Goal: Transaction & Acquisition: Book appointment/travel/reservation

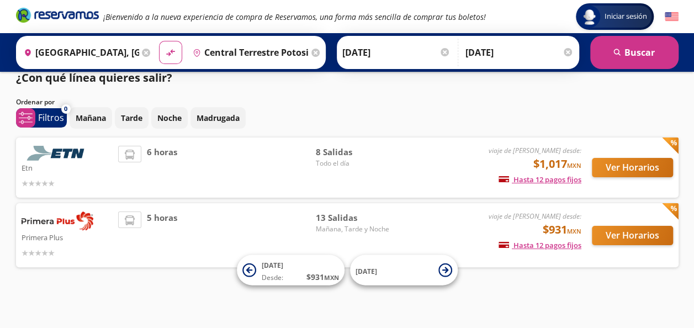
scroll to position [13, 0]
click at [561, 84] on div "¿Con qué línea quieres salir?" at bounding box center [347, 78] width 662 height 17
click at [638, 228] on button "Ver Horarios" at bounding box center [632, 235] width 81 height 19
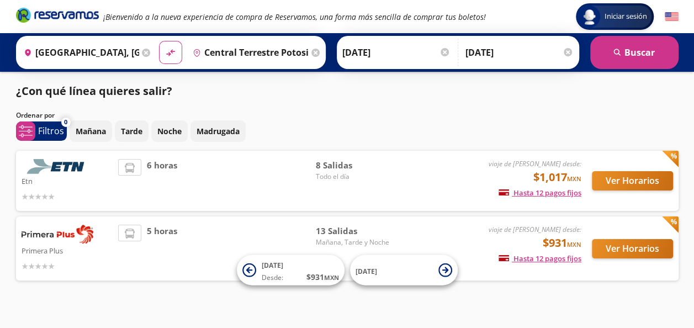
scroll to position [13, 0]
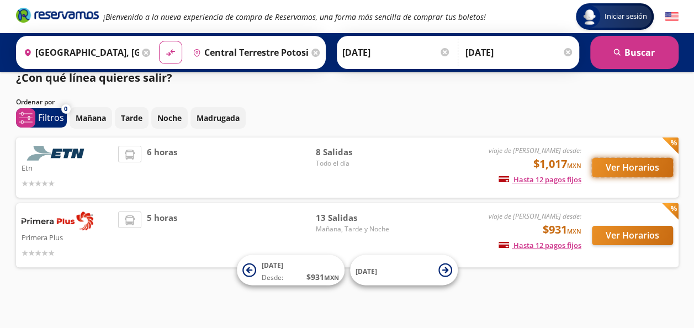
click at [595, 173] on button "Ver Horarios" at bounding box center [632, 167] width 81 height 19
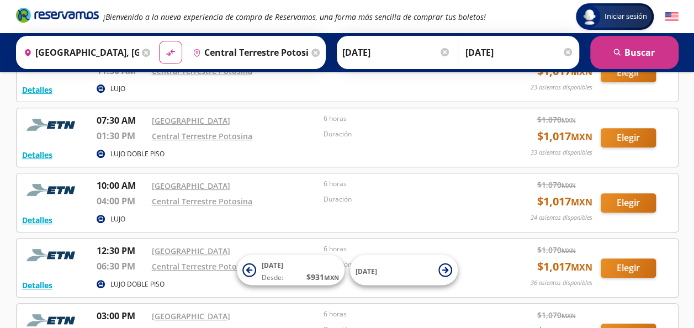
scroll to position [132, 0]
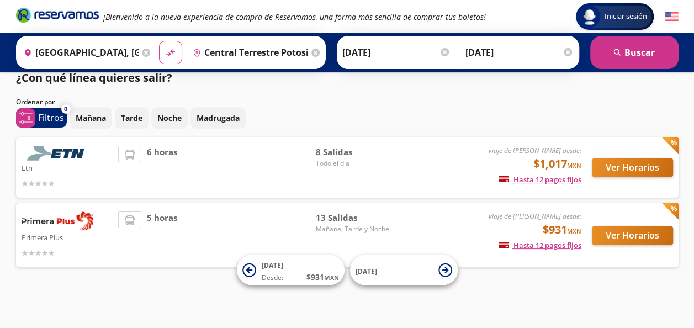
scroll to position [13, 0]
click at [653, 236] on button "Ver Horarios" at bounding box center [632, 235] width 81 height 19
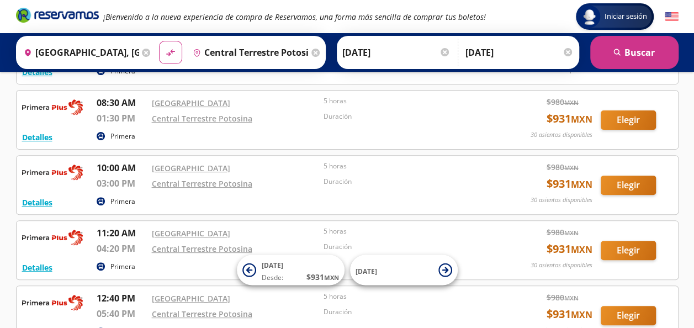
scroll to position [110, 0]
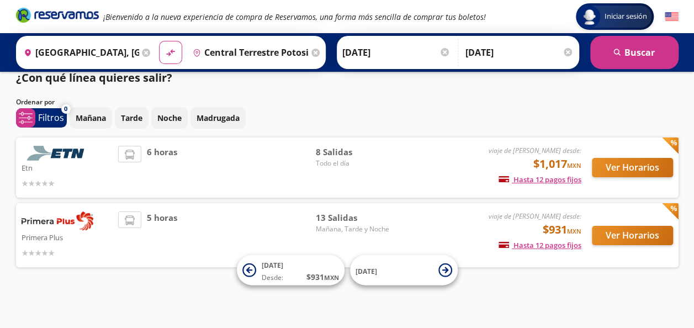
scroll to position [13, 0]
click at [660, 172] on button "Ver Horarios" at bounding box center [632, 167] width 81 height 19
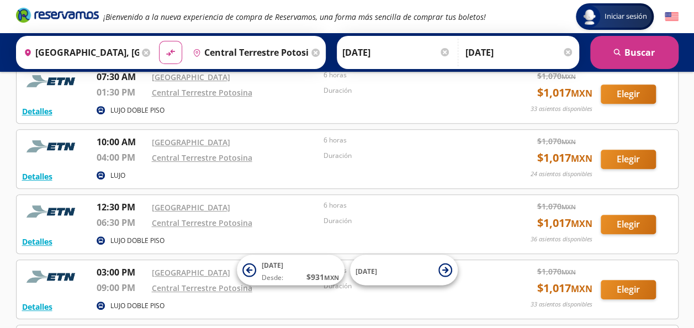
scroll to position [199, 0]
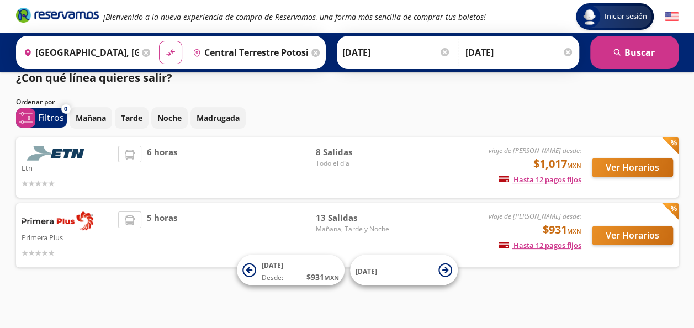
scroll to position [13, 0]
click at [642, 231] on button "Ver Horarios" at bounding box center [632, 235] width 81 height 19
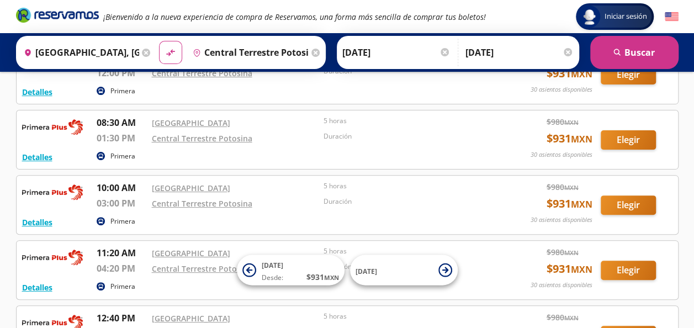
scroll to position [88, 0]
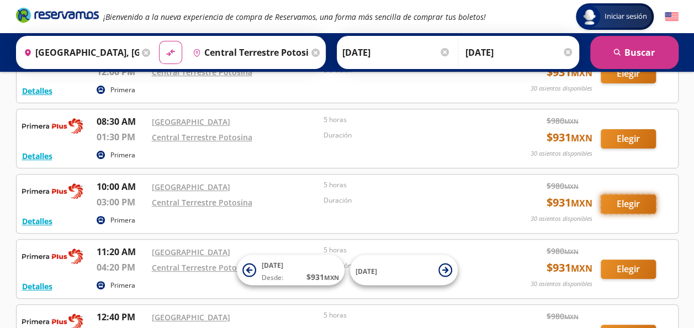
click at [616, 201] on button "Elegir" at bounding box center [627, 203] width 55 height 19
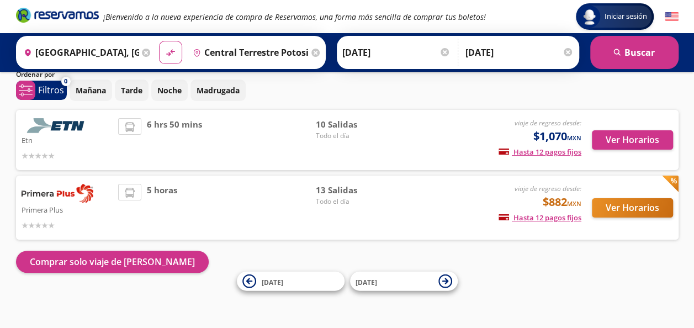
scroll to position [41, 0]
click at [616, 201] on button "Ver Horarios" at bounding box center [632, 207] width 81 height 19
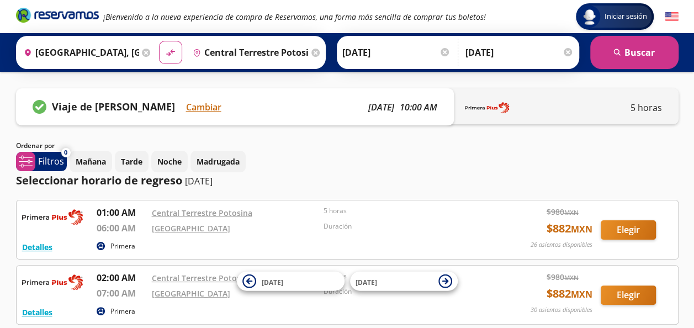
scroll to position [41, 0]
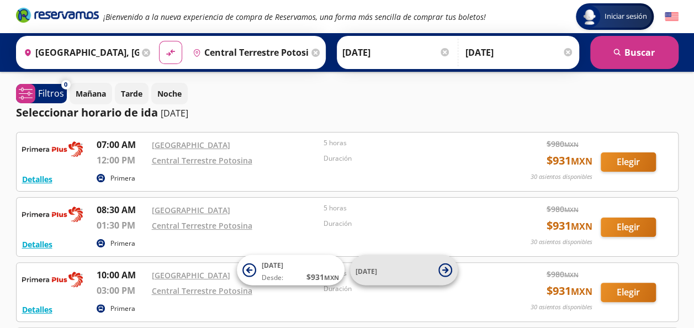
click at [390, 268] on span "[DATE]" at bounding box center [393, 269] width 77 height 13
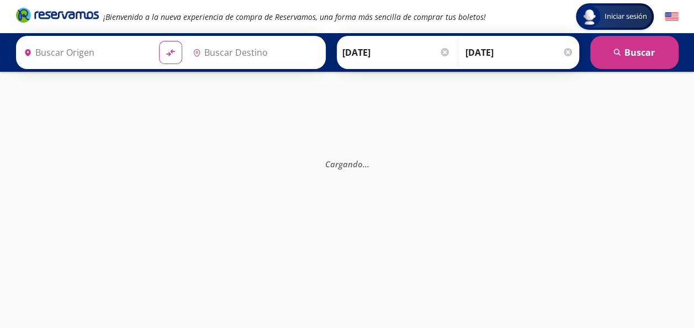
type input "[GEOGRAPHIC_DATA], [GEOGRAPHIC_DATA]"
type input "Central Terrestre Potosina, [GEOGRAPHIC_DATA][PERSON_NAME]"
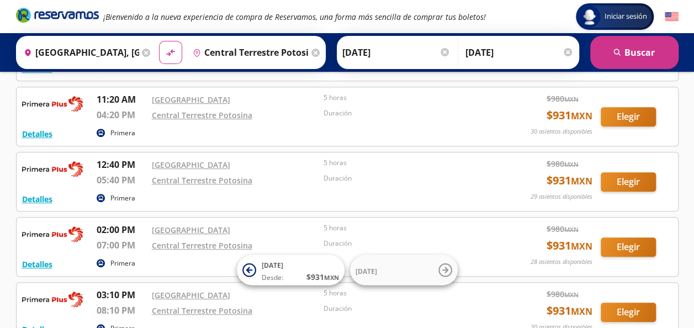
scroll to position [243, 0]
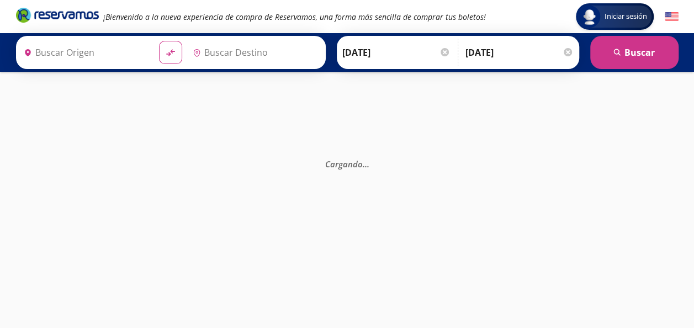
type input "[GEOGRAPHIC_DATA], [GEOGRAPHIC_DATA]"
type input "Central Terrestre Potosina, [GEOGRAPHIC_DATA][PERSON_NAME]"
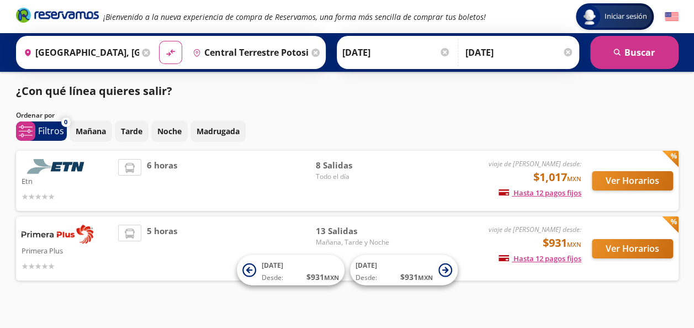
scroll to position [13, 0]
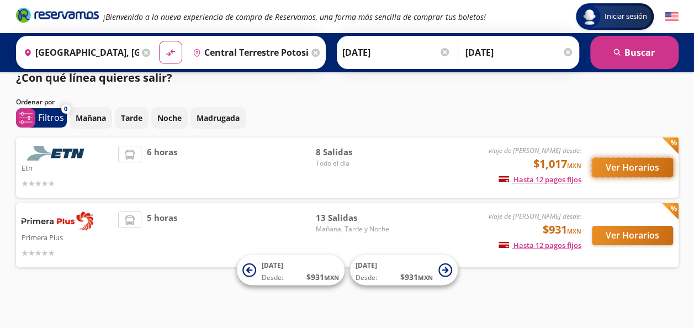
click at [636, 173] on button "Ver Horarios" at bounding box center [632, 167] width 81 height 19
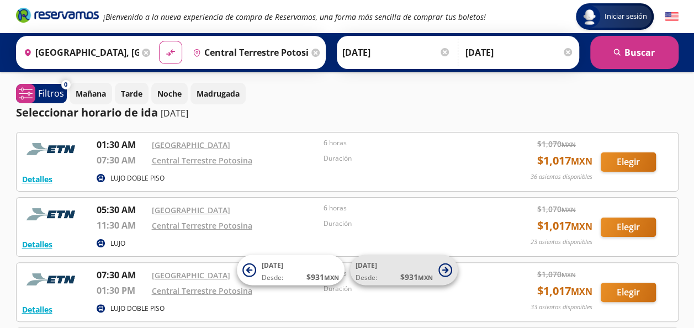
click at [419, 279] on small "MXN" at bounding box center [425, 277] width 15 height 8
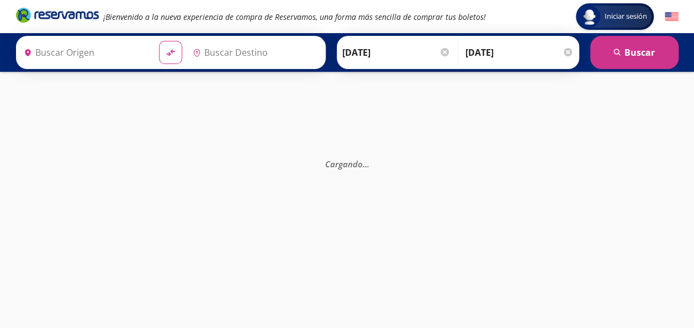
type input "[GEOGRAPHIC_DATA], [GEOGRAPHIC_DATA]"
type input "Central Terrestre Potosina, [GEOGRAPHIC_DATA][PERSON_NAME]"
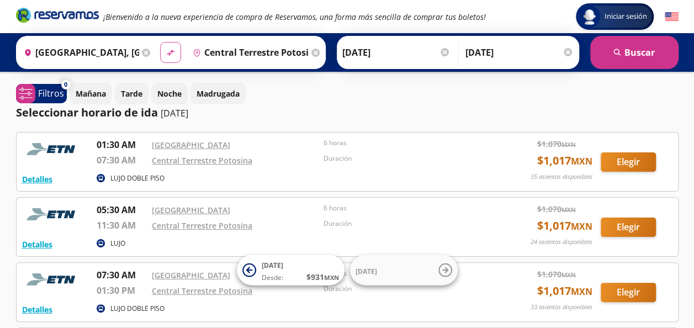
click at [169, 55] on icon "material-symbols:compare-arrows-rounded" at bounding box center [171, 52] width 10 height 10
type input "Central Terrestre Potosina, [GEOGRAPHIC_DATA][PERSON_NAME]"
type input "[GEOGRAPHIC_DATA], [GEOGRAPHIC_DATA]"
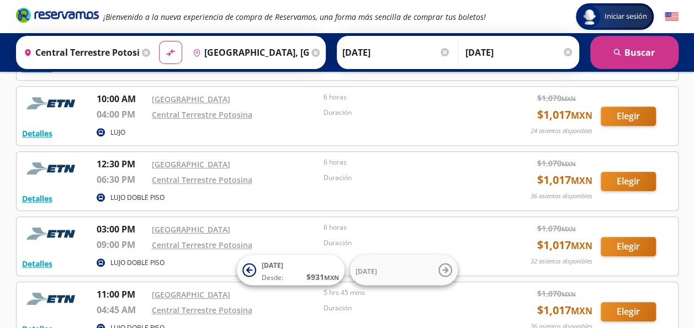
scroll to position [243, 0]
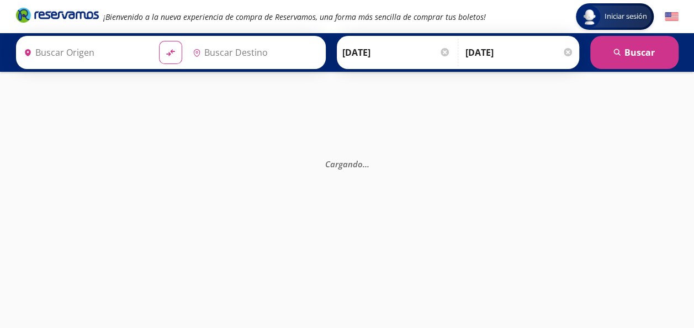
type input "Central Terrestre Potosina, [GEOGRAPHIC_DATA][PERSON_NAME]"
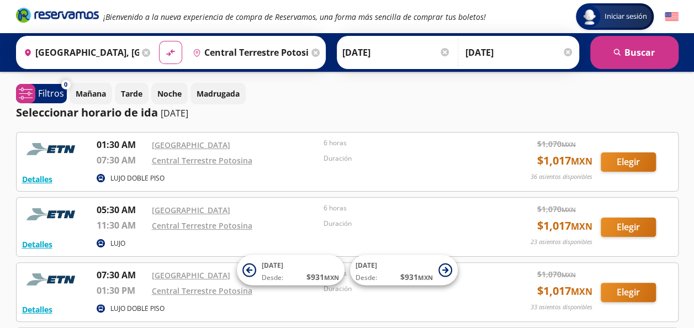
scroll to position [13, 0]
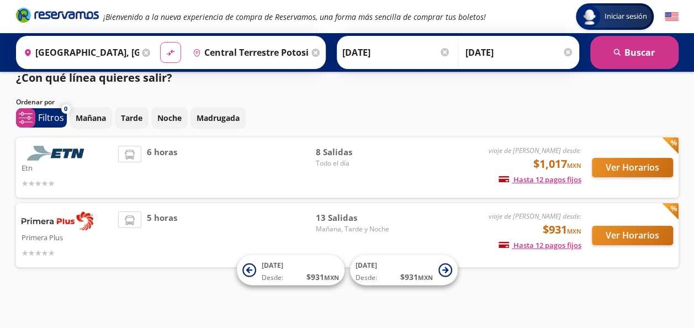
click at [177, 56] on button "material-symbols:compare-arrows-rounded" at bounding box center [170, 52] width 21 height 21
type input "Central Terrestre Potosina, [GEOGRAPHIC_DATA][PERSON_NAME]"
type input "[GEOGRAPHIC_DATA], [GEOGRAPHIC_DATA]"
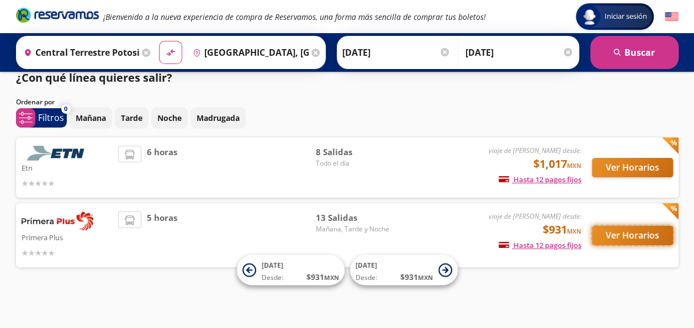
click at [622, 237] on button "Ver Horarios" at bounding box center [632, 235] width 81 height 19
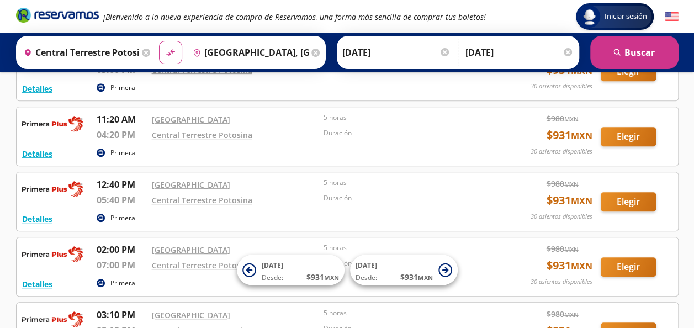
scroll to position [243, 0]
